Goal: Task Accomplishment & Management: Use online tool/utility

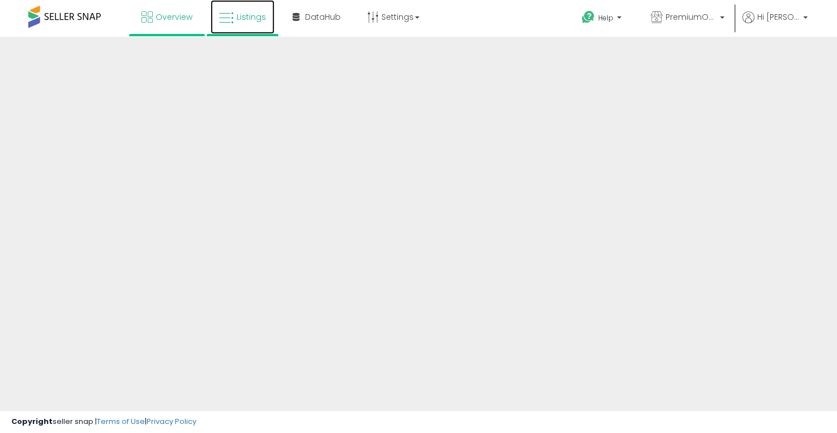
click at [250, 23] on link "Listings" at bounding box center [243, 17] width 64 height 34
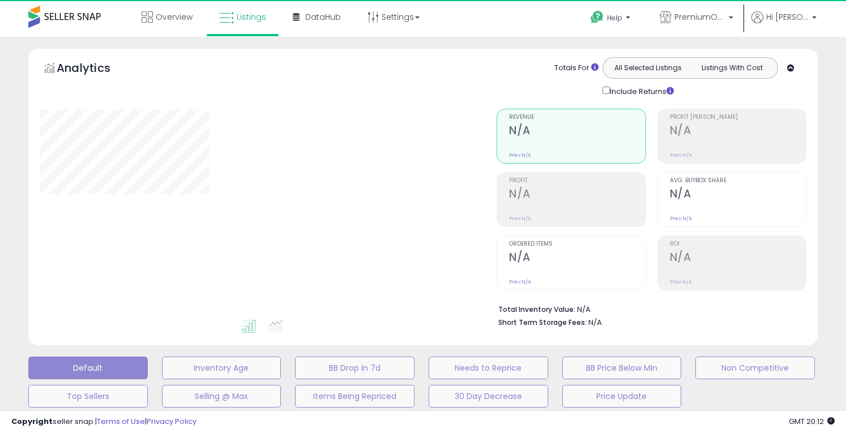
type input "**********"
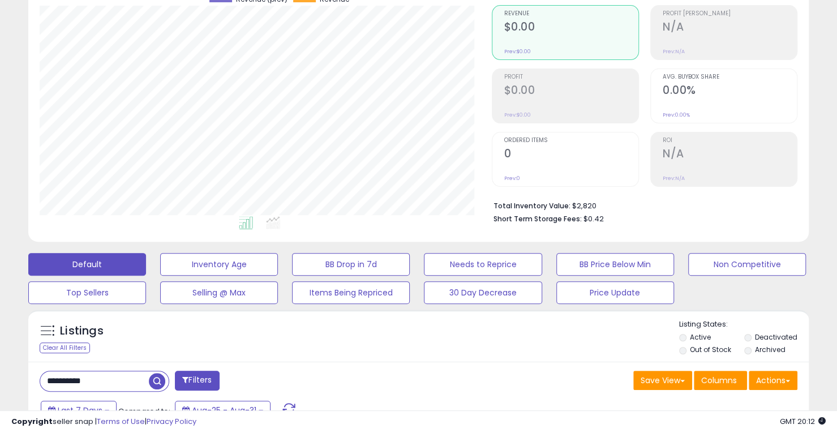
scroll to position [283, 0]
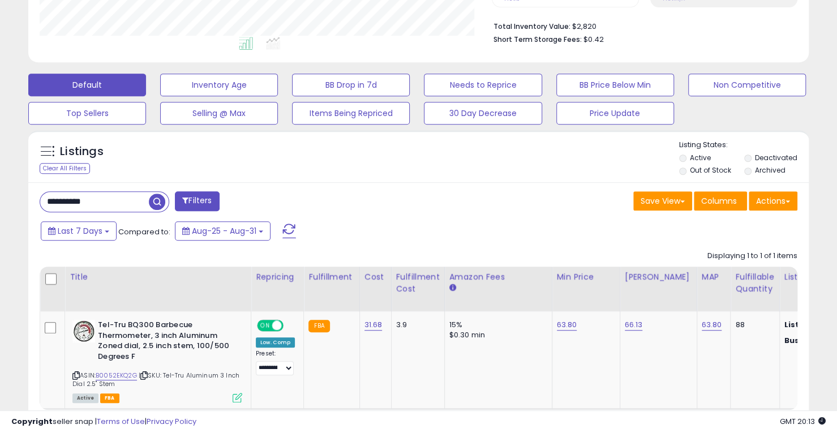
click at [765, 169] on label "Archived" at bounding box center [770, 170] width 31 height 10
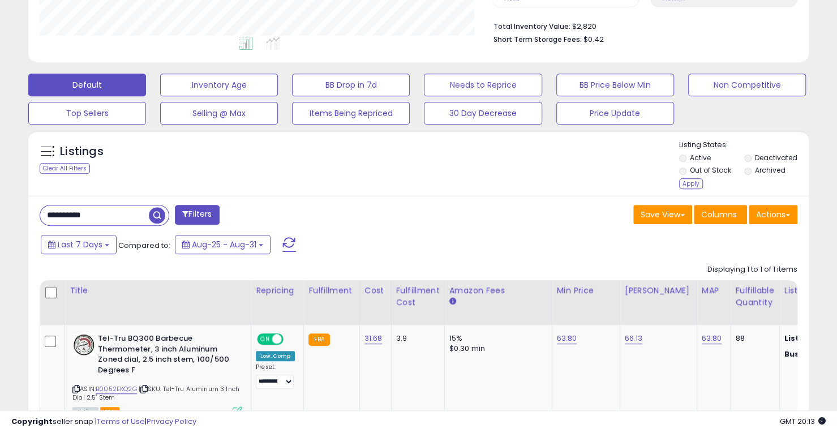
click at [767, 157] on label "Deactivated" at bounding box center [776, 158] width 42 height 10
click at [691, 180] on div "Apply" at bounding box center [691, 183] width 24 height 11
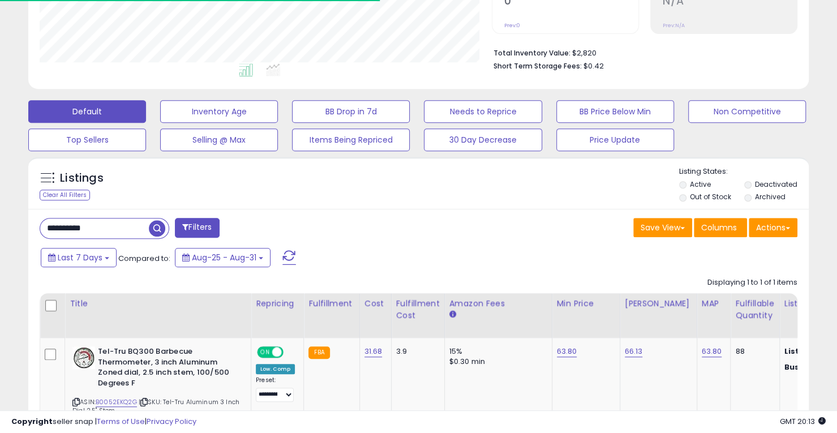
scroll to position [565912, 565691]
click at [119, 229] on input "**********" at bounding box center [94, 229] width 109 height 20
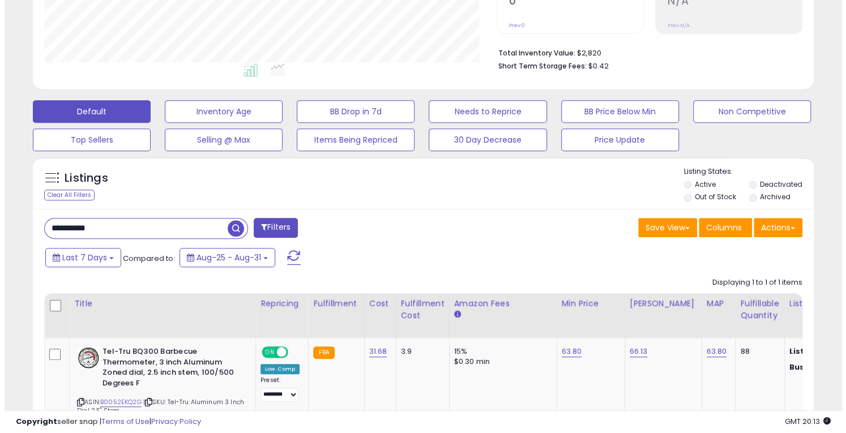
scroll to position [232, 452]
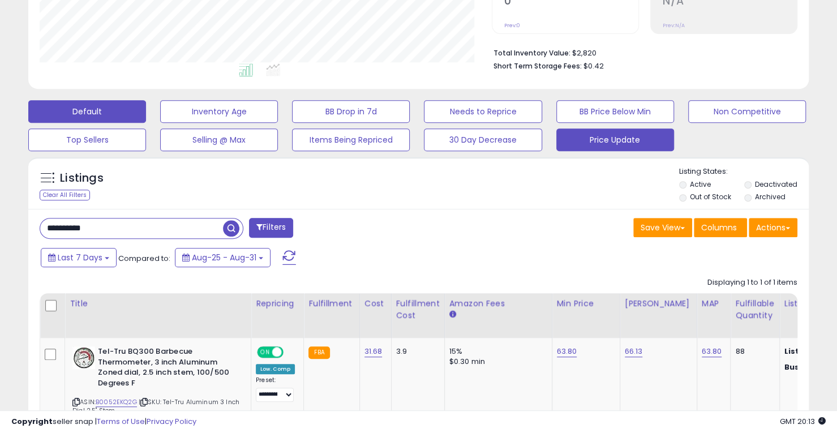
click at [573, 136] on button "Price Update" at bounding box center [616, 140] width 118 height 23
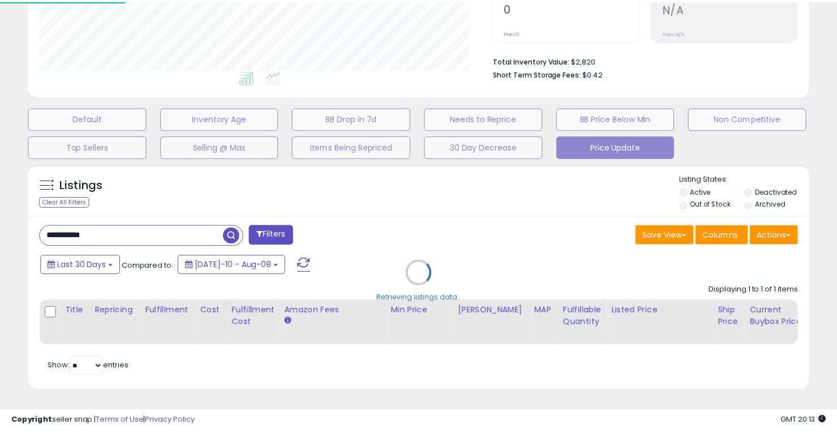
scroll to position [232, 457]
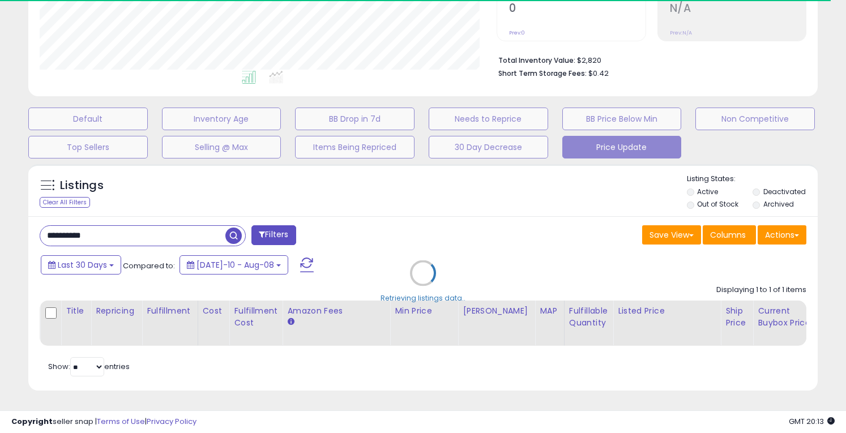
select select "**"
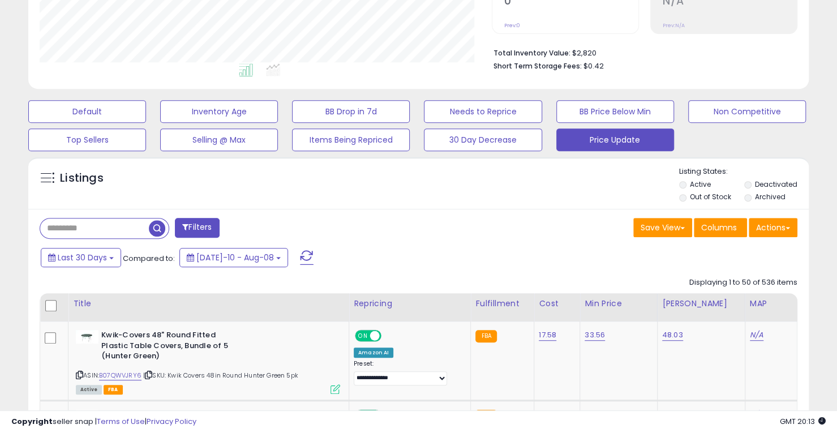
scroll to position [565912, 565691]
click at [111, 232] on input "text" at bounding box center [94, 229] width 109 height 20
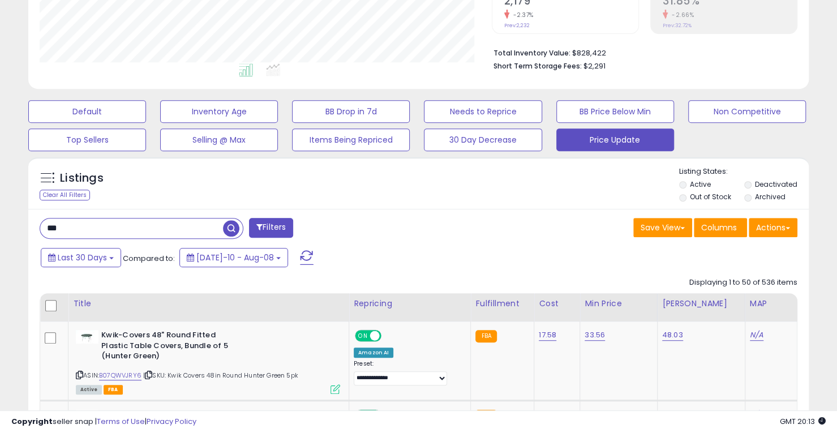
type input "***"
click at [230, 226] on span "button" at bounding box center [231, 228] width 16 height 16
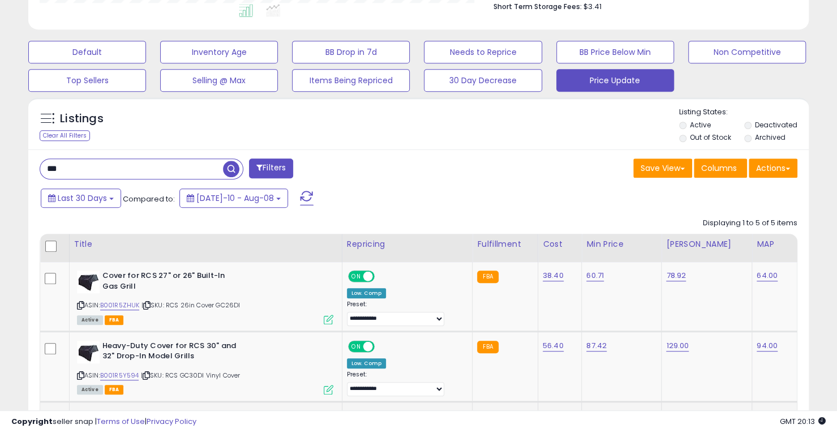
scroll to position [259, 0]
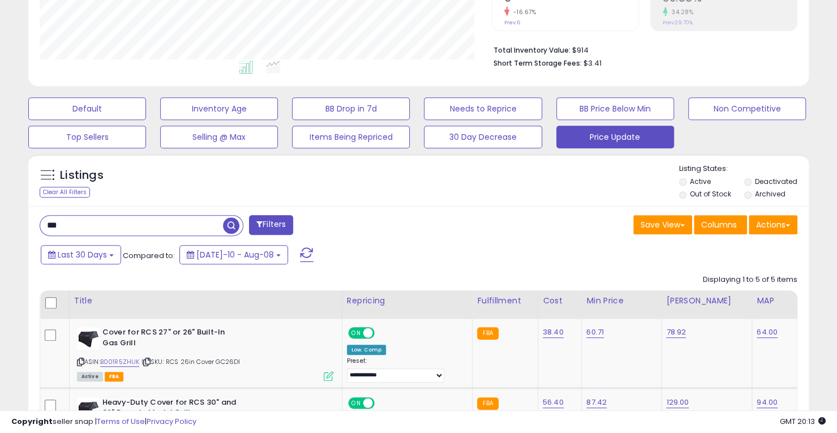
click at [767, 192] on label "Archived" at bounding box center [770, 194] width 31 height 10
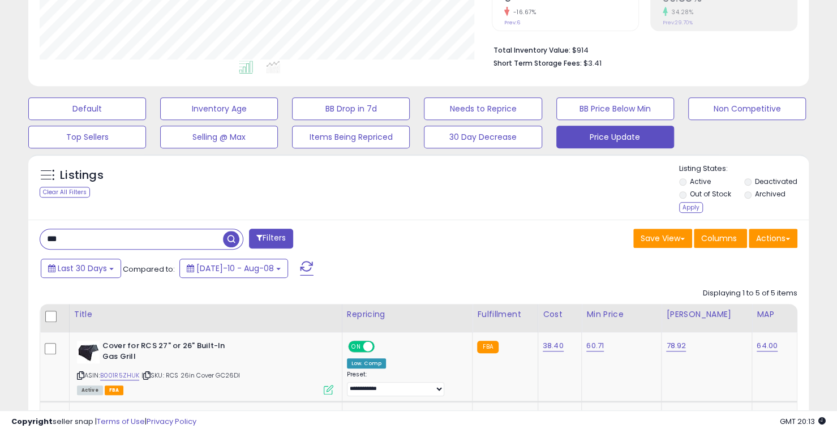
click at [768, 177] on label "Deactivated" at bounding box center [776, 182] width 42 height 10
click at [690, 204] on div "Apply" at bounding box center [691, 207] width 24 height 11
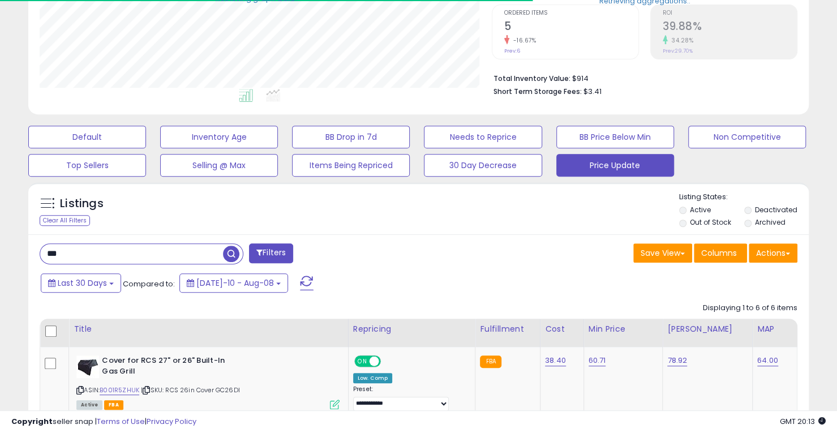
scroll to position [0, 0]
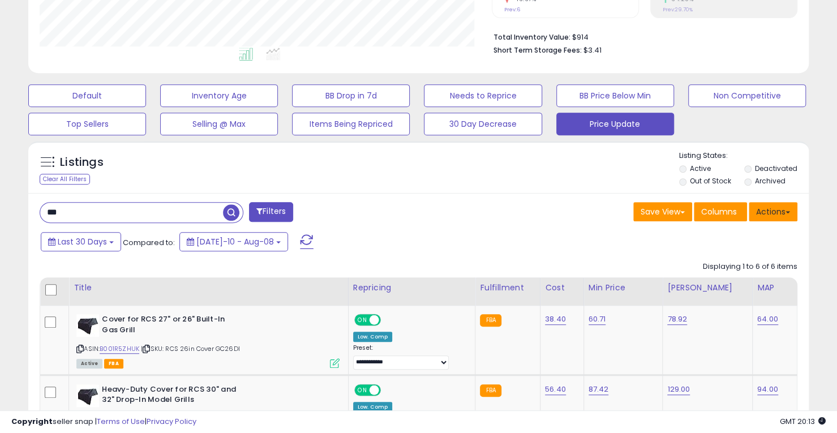
click at [777, 208] on button "Actions" at bounding box center [773, 211] width 49 height 19
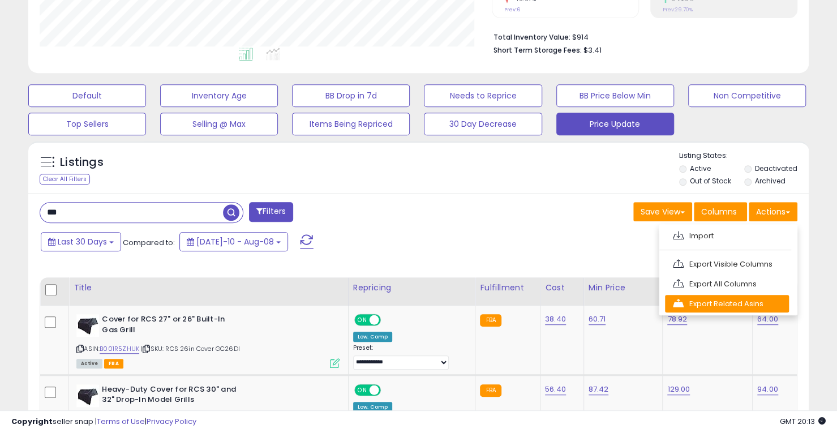
click at [746, 301] on link "Export Related Asins" at bounding box center [727, 304] width 124 height 18
